Goal: Task Accomplishment & Management: Complete application form

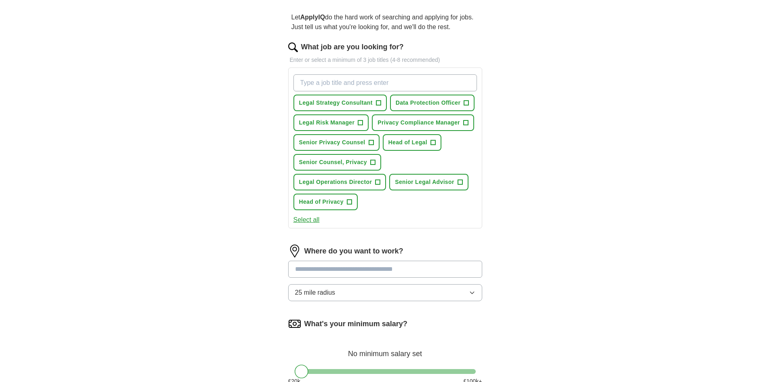
scroll to position [81, 0]
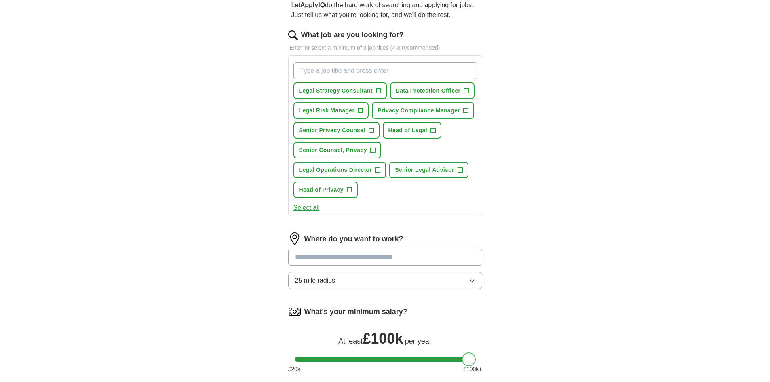
drag, startPoint x: 301, startPoint y: 362, endPoint x: 479, endPoint y: 363, distance: 178.2
click at [479, 363] on div "What's your minimum salary? At least £ 100k per year £ 20 k £ 100 k+" at bounding box center [385, 342] width 194 height 75
click at [460, 283] on button "25 mile radius" at bounding box center [385, 280] width 194 height 17
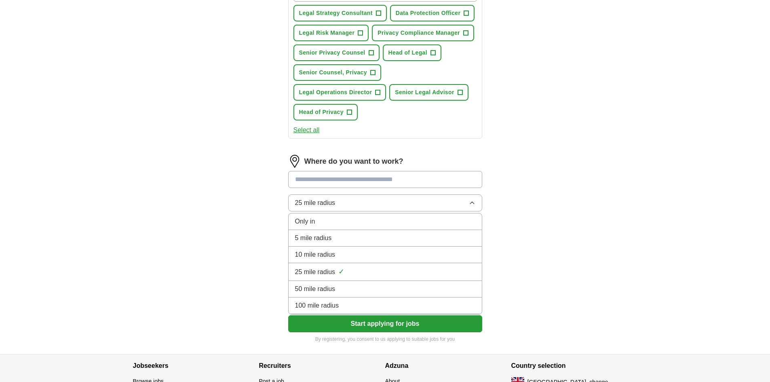
scroll to position [162, 0]
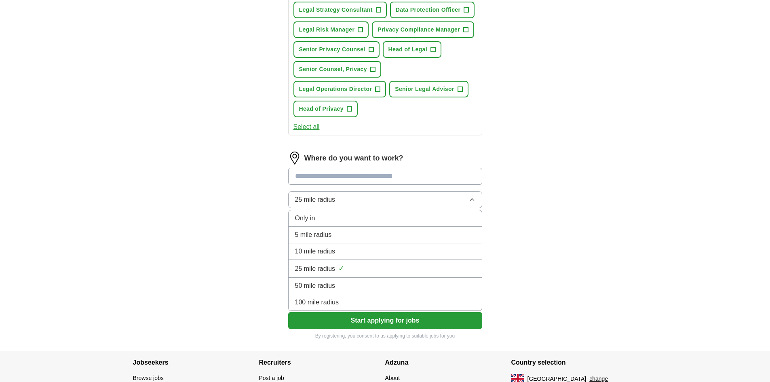
click at [349, 287] on div "50 mile radius" at bounding box center [385, 286] width 180 height 10
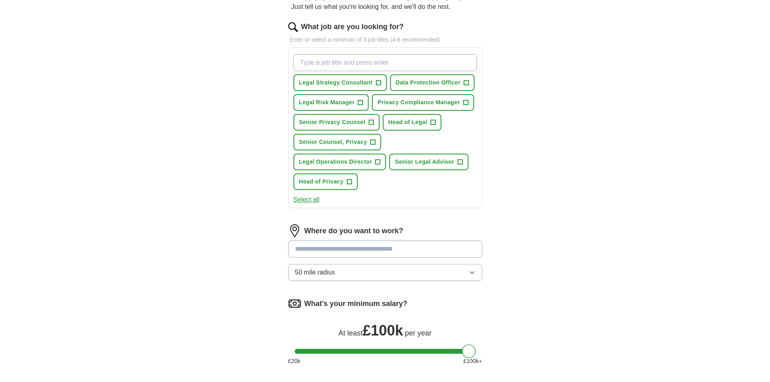
scroll to position [40, 0]
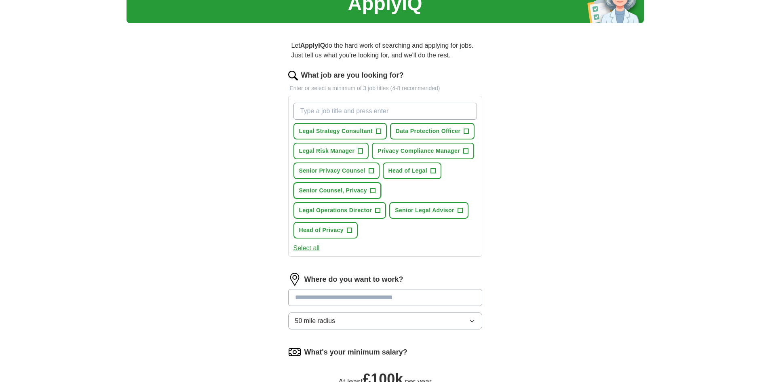
click at [372, 191] on span "+" at bounding box center [372, 191] width 5 height 6
click at [371, 171] on span "+" at bounding box center [371, 171] width 5 height 6
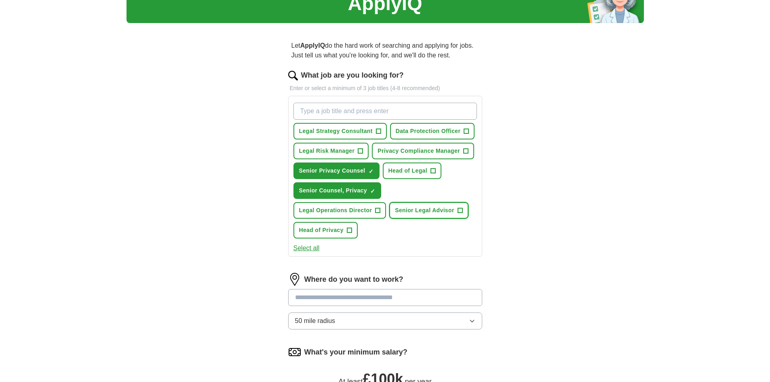
click at [460, 211] on span "+" at bounding box center [460, 210] width 5 height 6
click at [349, 232] on span "+" at bounding box center [349, 230] width 5 height 6
click at [434, 171] on span "+" at bounding box center [432, 171] width 5 height 6
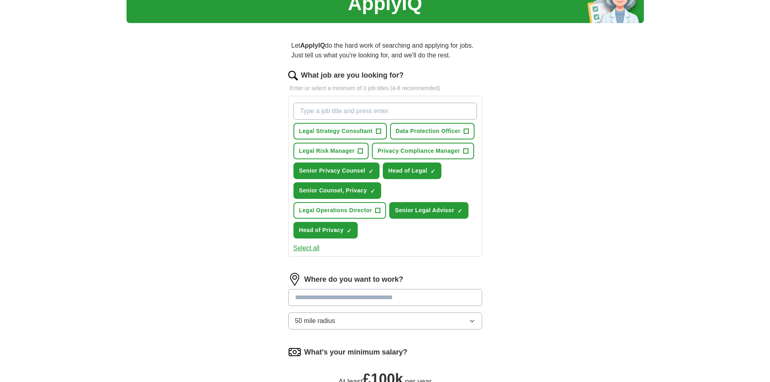
click at [379, 116] on input "What job are you looking for?" at bounding box center [384, 111] width 183 height 17
type input "Legal Director"
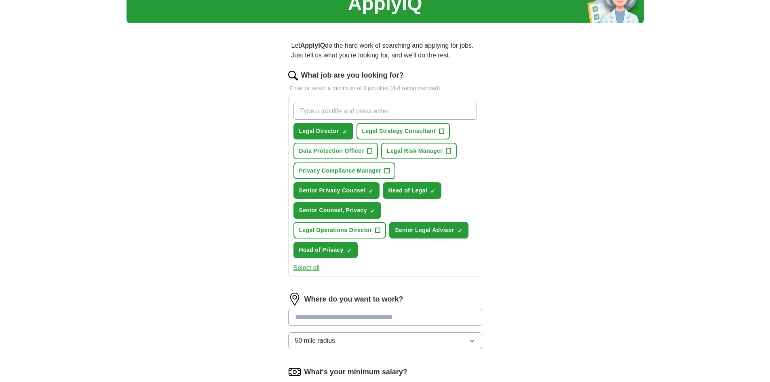
click at [406, 316] on input at bounding box center [385, 317] width 194 height 17
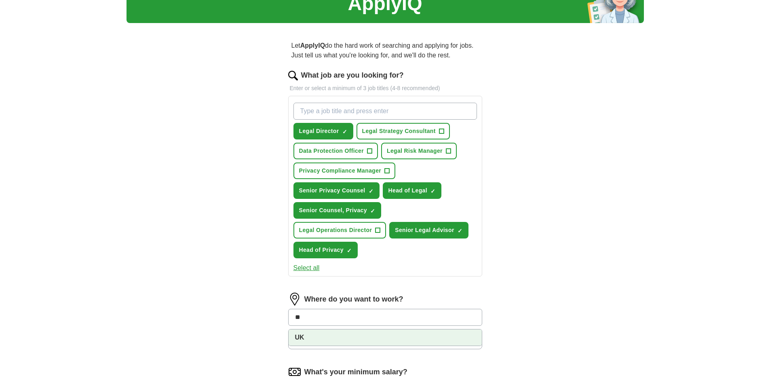
click at [366, 337] on li "UK" at bounding box center [385, 337] width 193 height 16
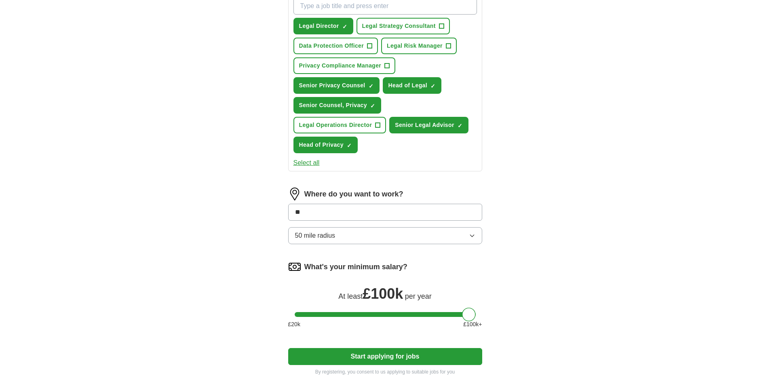
scroll to position [162, 0]
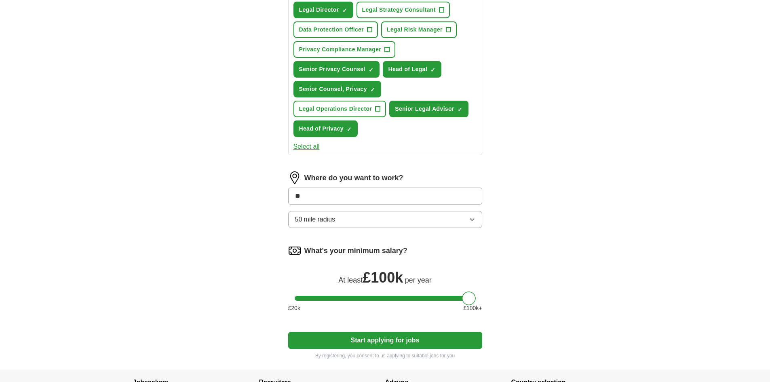
drag, startPoint x: 310, startPoint y: 196, endPoint x: 287, endPoint y: 196, distance: 23.4
click at [287, 196] on div "Let ApplyIQ do the hard work of searching and applying for jobs. Just tell us w…" at bounding box center [385, 139] width 259 height 462
type input "*"
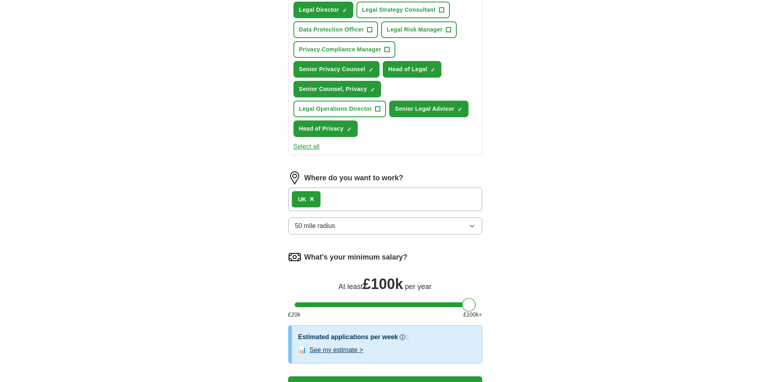
click at [347, 198] on div "UK ×" at bounding box center [385, 199] width 194 height 23
click at [313, 198] on span "×" at bounding box center [312, 198] width 5 height 9
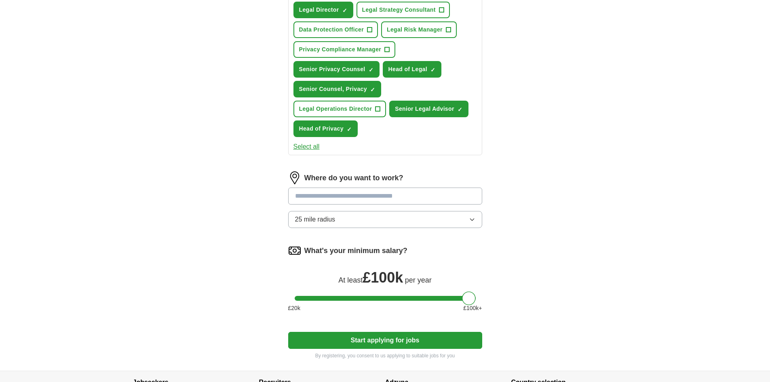
click at [313, 198] on input at bounding box center [385, 196] width 194 height 17
type input "*"
click at [359, 216] on div "Where do you want to work? ******* 25 mile radius" at bounding box center [385, 202] width 194 height 63
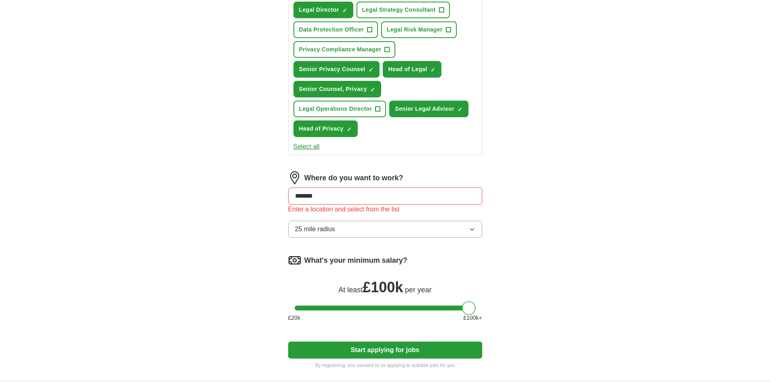
click at [332, 197] on input "*******" at bounding box center [385, 196] width 194 height 17
click at [471, 228] on icon "button" at bounding box center [472, 229] width 6 height 6
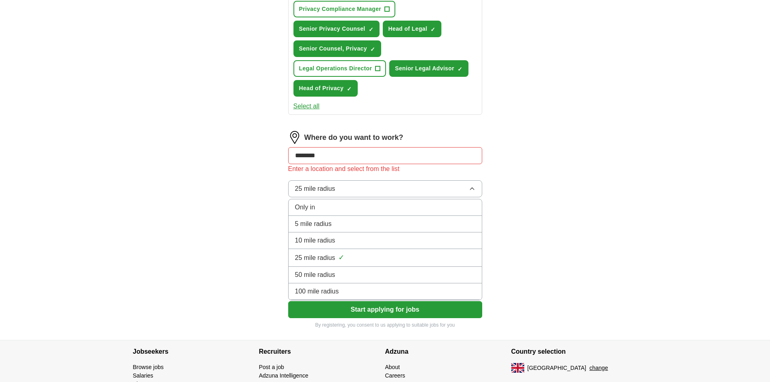
scroll to position [250, 0]
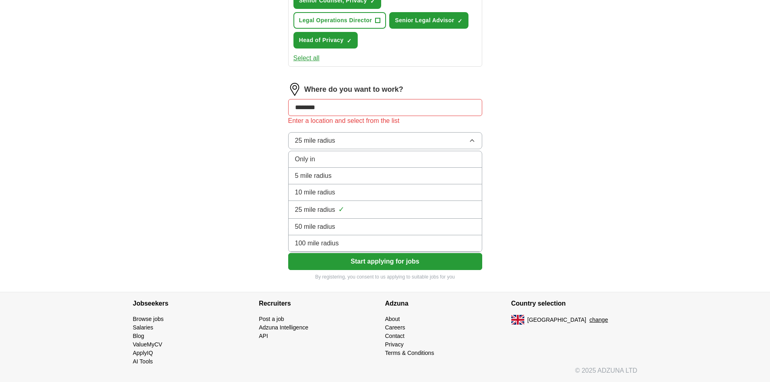
click at [325, 249] on li "100 mile radius" at bounding box center [385, 243] width 193 height 17
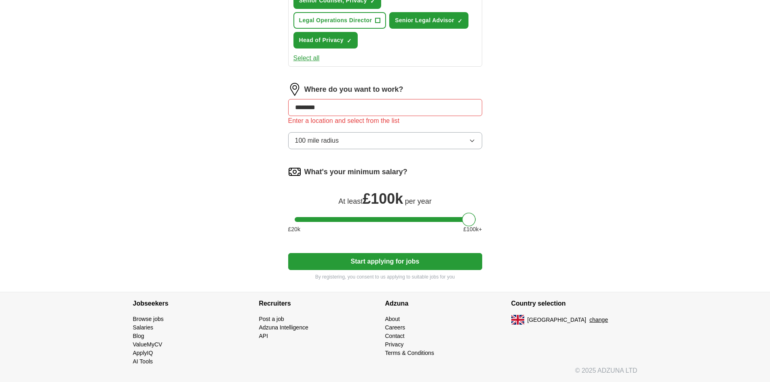
click at [328, 108] on input "*******" at bounding box center [385, 107] width 194 height 17
click at [316, 109] on input "*******" at bounding box center [385, 107] width 194 height 17
click at [308, 108] on input "*******" at bounding box center [385, 107] width 194 height 17
click at [323, 106] on input "********" at bounding box center [385, 107] width 194 height 17
click at [367, 113] on input "********" at bounding box center [385, 107] width 194 height 17
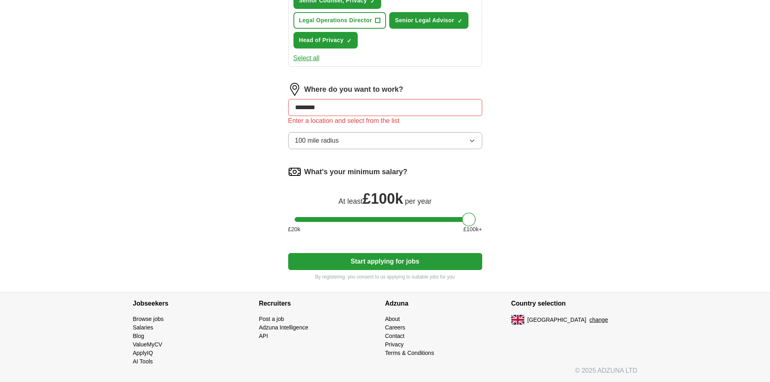
drag, startPoint x: 367, startPoint y: 109, endPoint x: 268, endPoint y: 108, distance: 99.0
click at [268, 108] on div "Let ApplyIQ do the hard work of searching and applying for jobs. Just tell us w…" at bounding box center [385, 56] width 259 height 472
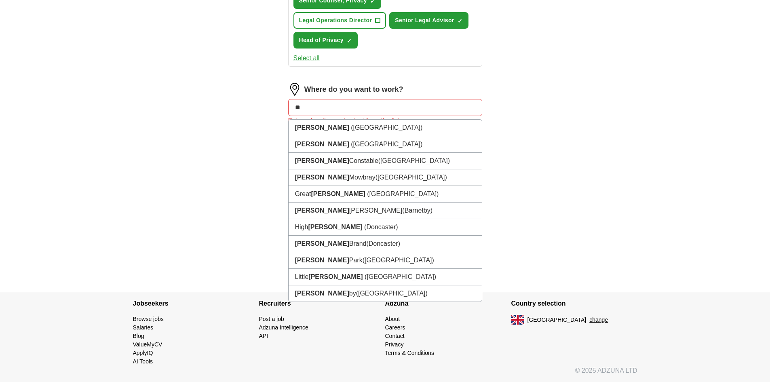
type input "*"
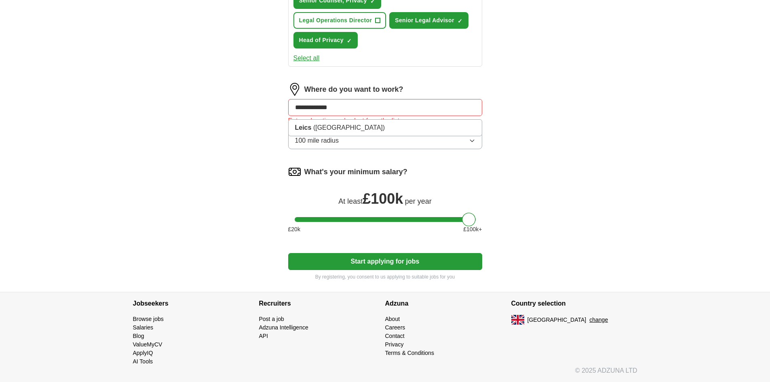
type input "**********"
click at [366, 130] on span "(East Midlands)" at bounding box center [402, 127] width 72 height 7
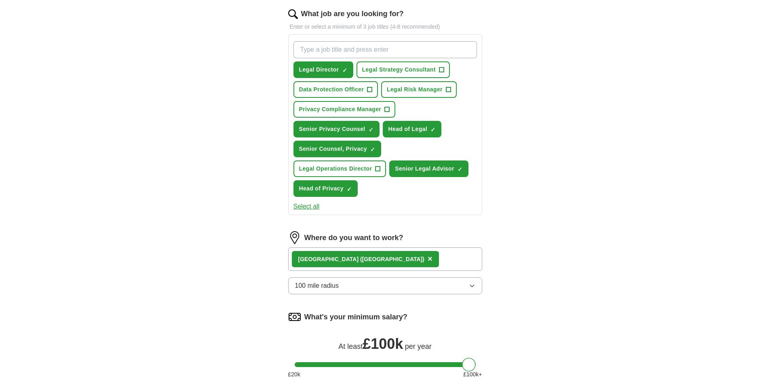
scroll to position [285, 0]
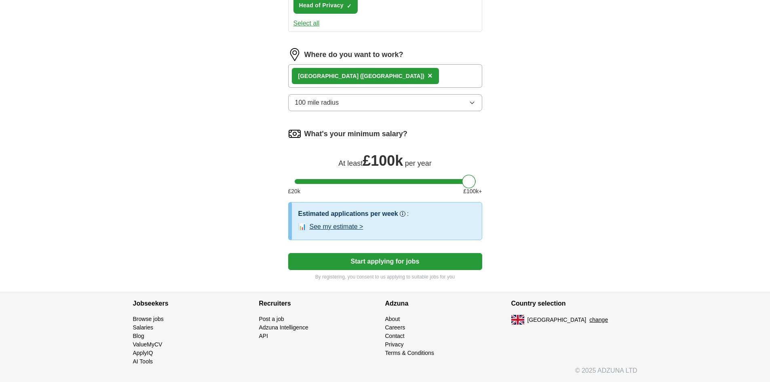
click at [381, 255] on button "Start applying for jobs" at bounding box center [385, 261] width 194 height 17
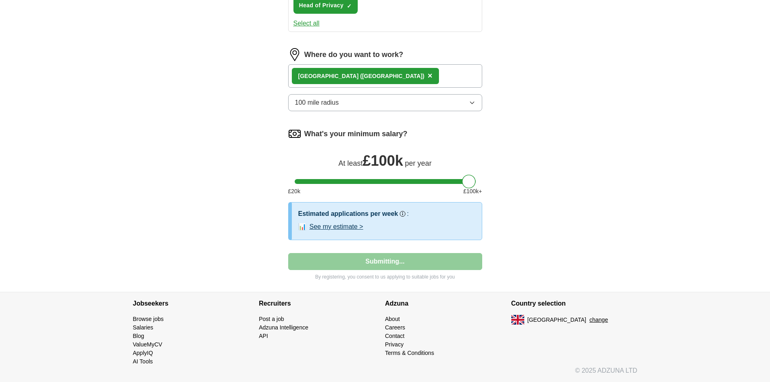
select select "**"
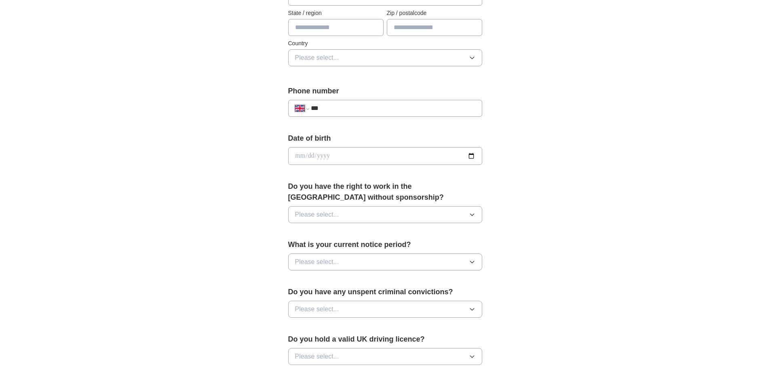
scroll to position [243, 0]
click at [439, 217] on button "Please select..." at bounding box center [385, 213] width 194 height 17
click at [351, 234] on div "Yes" at bounding box center [385, 233] width 180 height 10
click at [350, 256] on button "Please select..." at bounding box center [385, 261] width 194 height 17
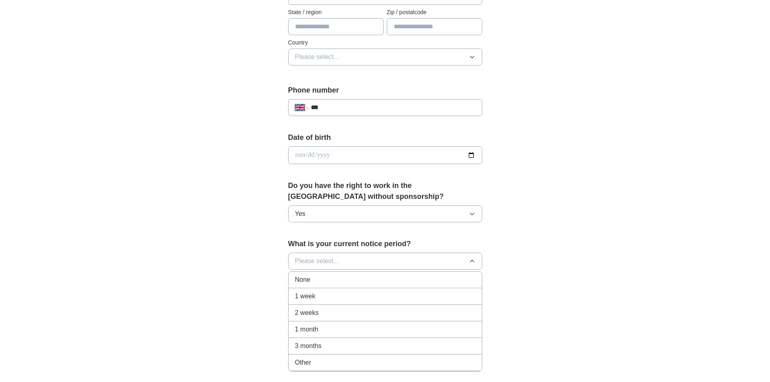
click at [330, 365] on div "Other" at bounding box center [385, 363] width 180 height 10
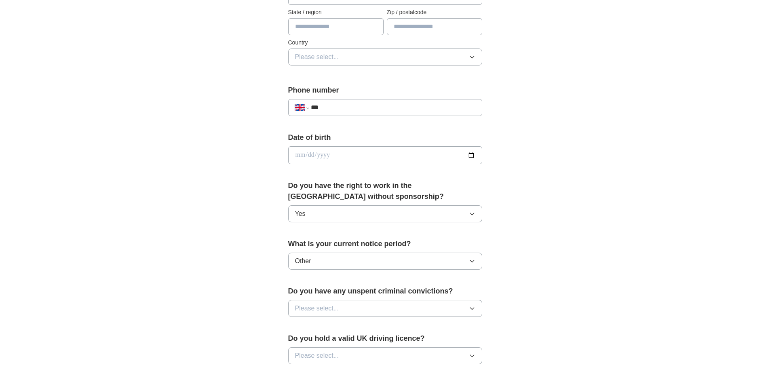
click at [330, 310] on span "Please select..." at bounding box center [317, 309] width 44 height 10
click at [325, 344] on div "No" at bounding box center [385, 344] width 180 height 10
click at [325, 348] on button "Please select..." at bounding box center [385, 355] width 194 height 17
click at [320, 375] on div "Yes" at bounding box center [385, 374] width 180 height 10
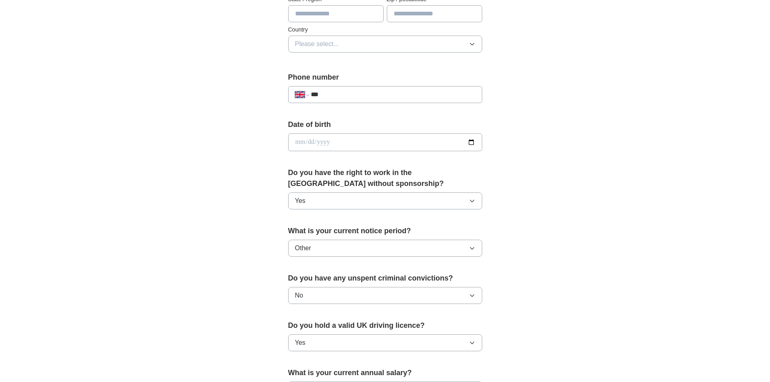
scroll to position [162, 0]
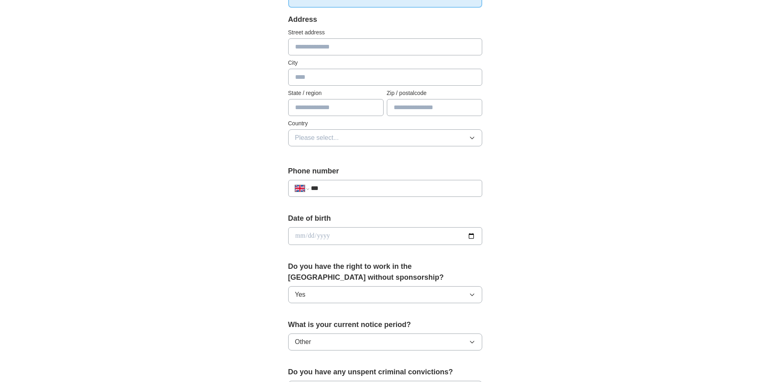
click at [364, 190] on input "***" at bounding box center [393, 188] width 164 height 10
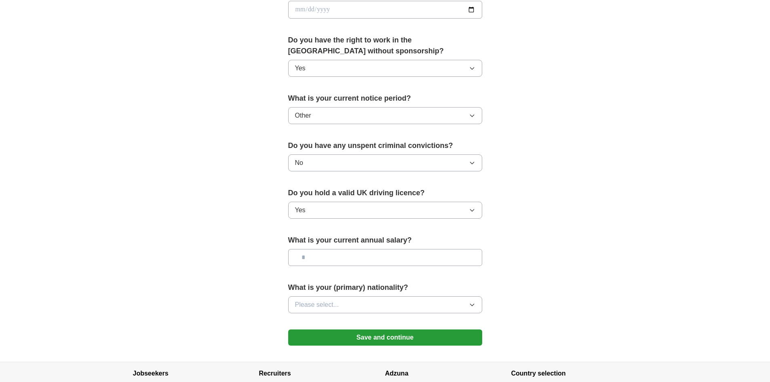
scroll to position [458, 0]
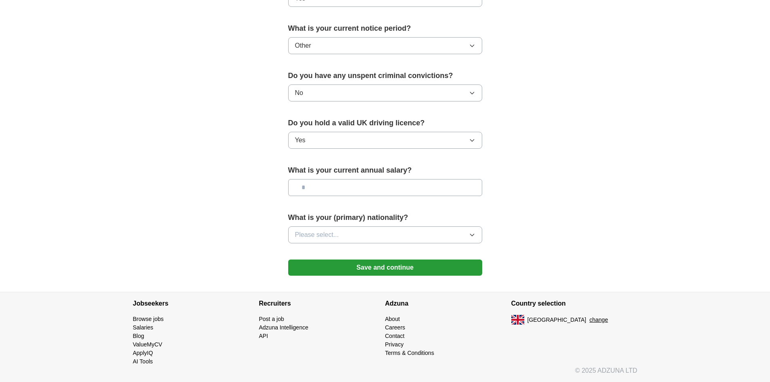
click at [386, 237] on button "Please select..." at bounding box center [385, 234] width 194 height 17
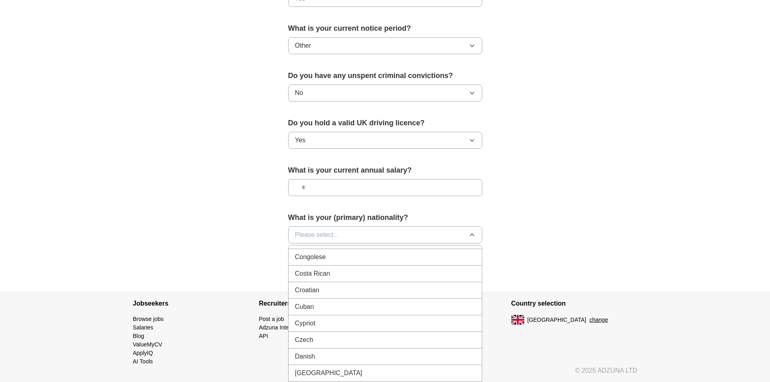
scroll to position [808, 0]
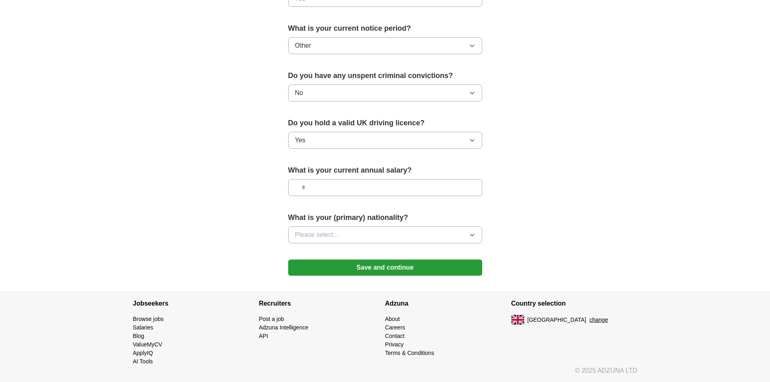
click at [384, 269] on button "Save and continue" at bounding box center [385, 267] width 194 height 16
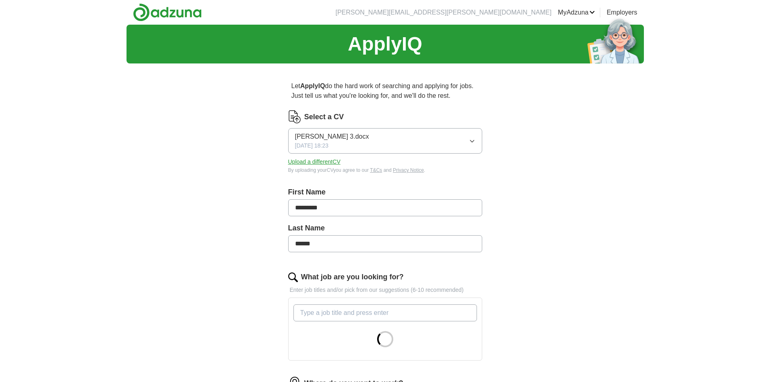
click at [341, 144] on div "Elisabeth_Taoudi 3.docx 07/09/2025, 18:23" at bounding box center [332, 141] width 74 height 18
click at [328, 171] on div "07/09/2025, 18:23" at bounding box center [385, 174] width 180 height 8
click at [473, 141] on icon "button" at bounding box center [472, 141] width 6 height 6
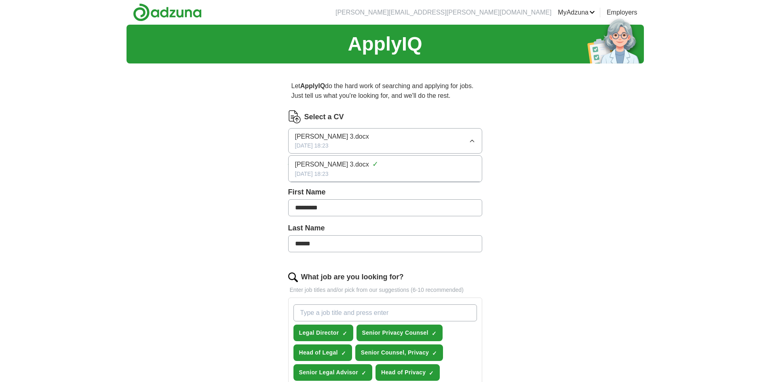
click at [312, 164] on span "Elisabeth_Taoudi 3.docx" at bounding box center [332, 165] width 74 height 10
click at [300, 162] on button "Upload a different CV" at bounding box center [314, 162] width 53 height 8
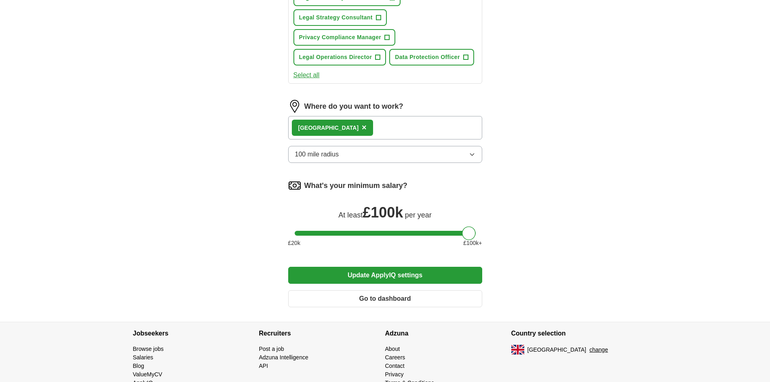
scroll to position [444, 0]
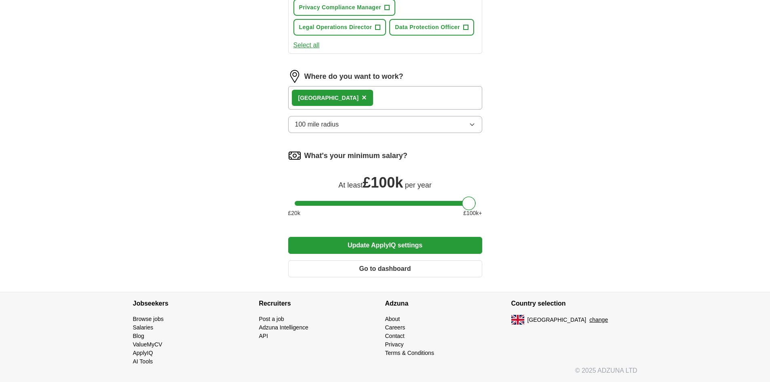
click at [383, 245] on button "Update ApplyIQ settings" at bounding box center [385, 245] width 194 height 17
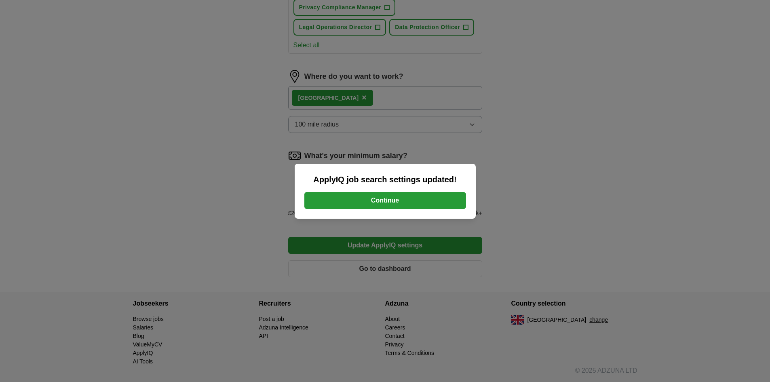
click at [373, 197] on button "Continue" at bounding box center [385, 200] width 162 height 17
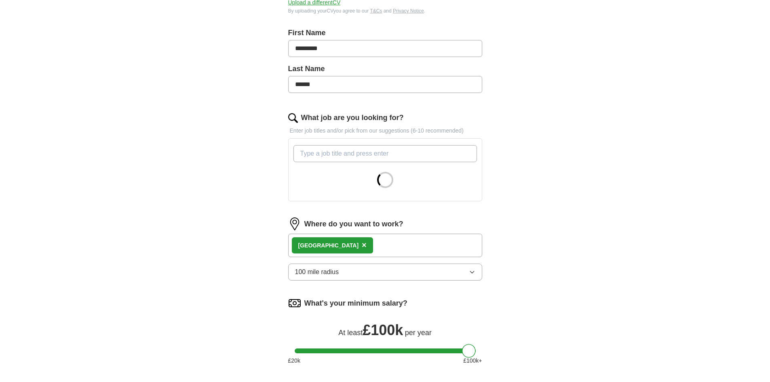
scroll to position [162, 0]
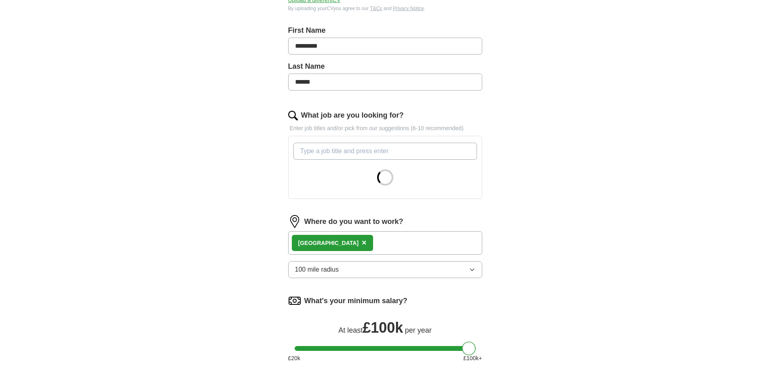
click at [362, 243] on span "×" at bounding box center [364, 242] width 5 height 9
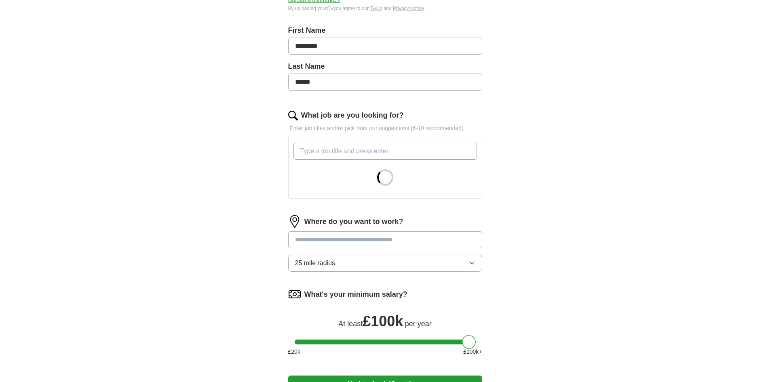
click at [365, 239] on input at bounding box center [385, 239] width 194 height 17
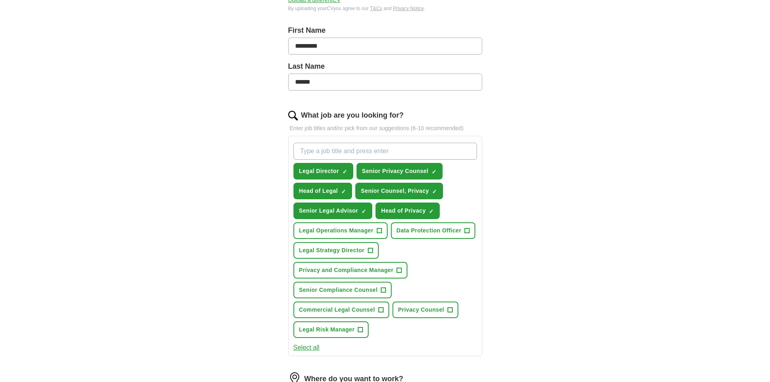
type input "******"
click at [344, 152] on input "What job are you looking for?" at bounding box center [384, 151] width 183 height 17
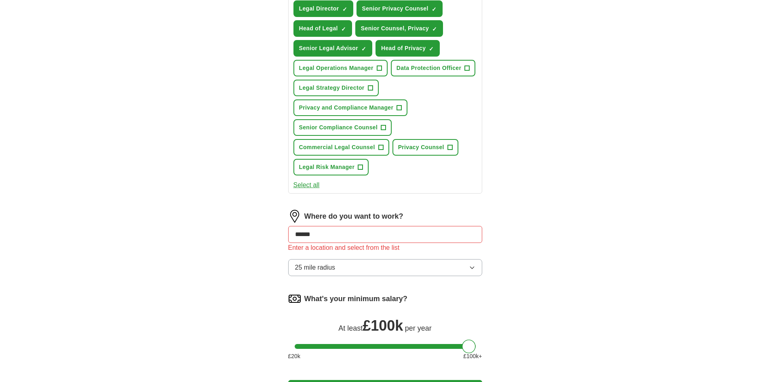
scroll to position [404, 0]
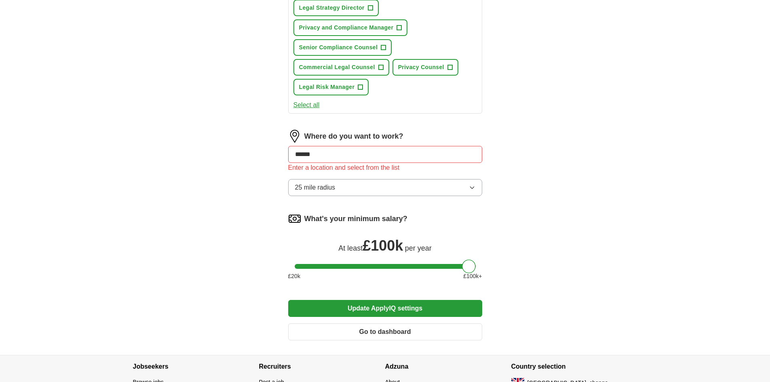
click at [394, 155] on input "******" at bounding box center [385, 154] width 194 height 17
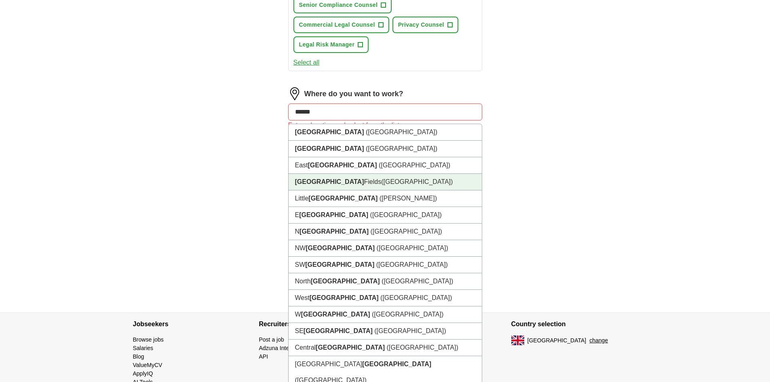
scroll to position [520, 0]
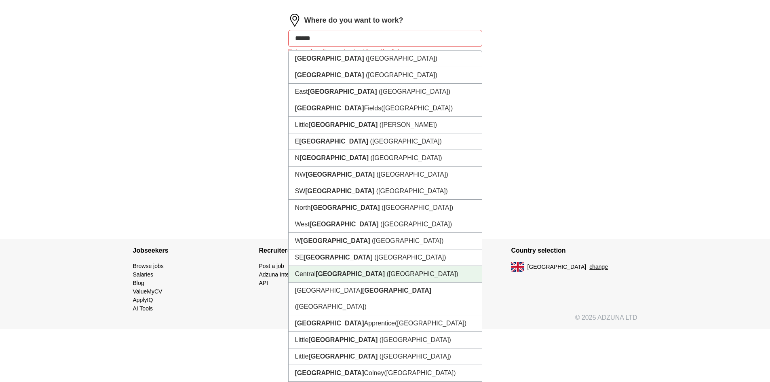
click at [369, 272] on li "[GEOGRAPHIC_DATA] ([GEOGRAPHIC_DATA])" at bounding box center [385, 274] width 193 height 17
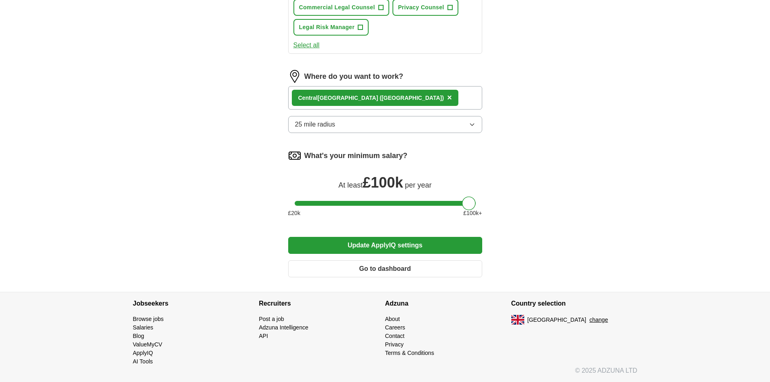
scroll to position [464, 0]
click at [473, 125] on icon "button" at bounding box center [472, 124] width 6 height 6
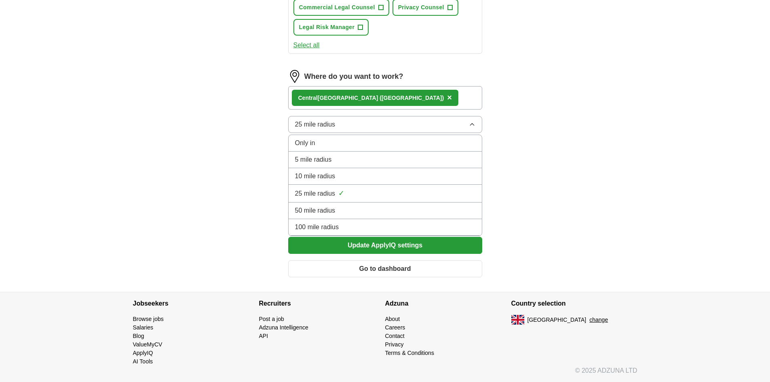
click at [354, 227] on div "100 mile radius" at bounding box center [385, 227] width 180 height 10
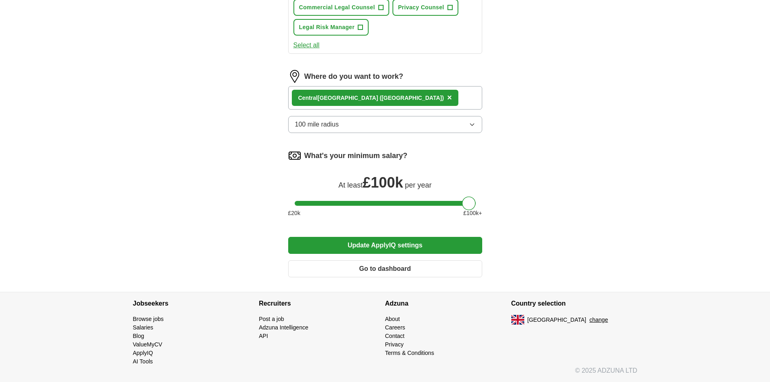
click at [369, 243] on button "Update ApplyIQ settings" at bounding box center [385, 245] width 194 height 17
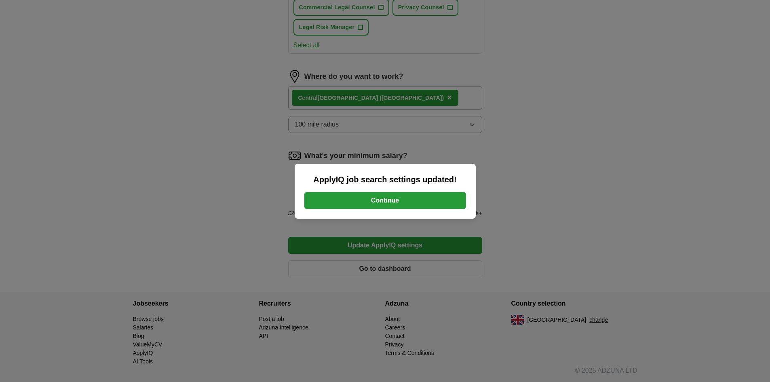
click at [382, 202] on button "Continue" at bounding box center [385, 200] width 162 height 17
